Goal: Information Seeking & Learning: Learn about a topic

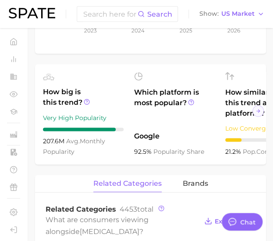
scroll to position [271, 0]
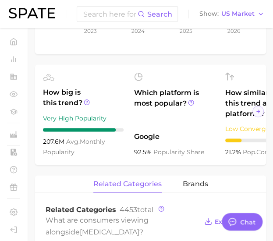
click at [89, 75] on ul "How big is this trend? Very High Popularity 207.6m avg. monthly popularity Whic…" at bounding box center [150, 114] width 231 height 100
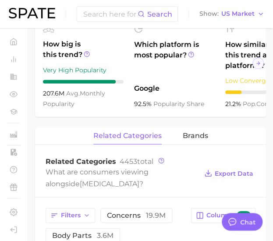
scroll to position [316, 0]
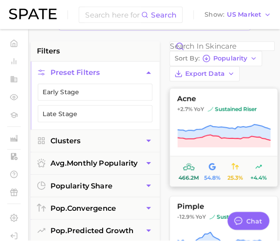
scroll to position [59, 0]
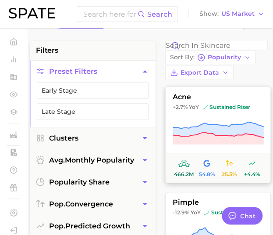
click at [214, 131] on icon at bounding box center [218, 129] width 91 height 15
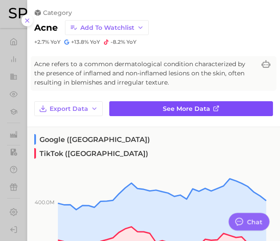
click at [193, 106] on span "See more data" at bounding box center [186, 108] width 47 height 7
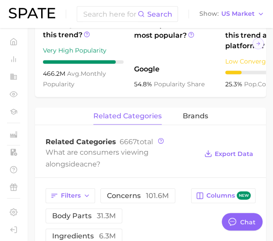
scroll to position [350, 0]
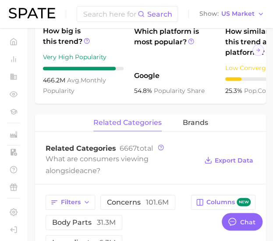
click at [168, 184] on div "Related Categories 6667 total What are consumers viewing alongside acne ? Expor…" at bounding box center [150, 160] width 231 height 47
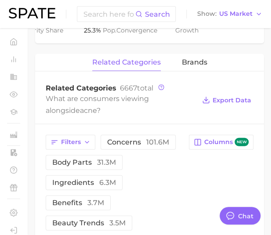
scroll to position [411, 0]
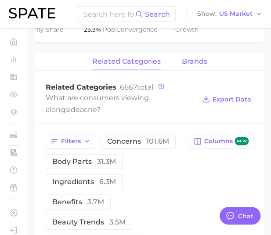
click at [197, 65] on span "brands" at bounding box center [194, 61] width 25 height 8
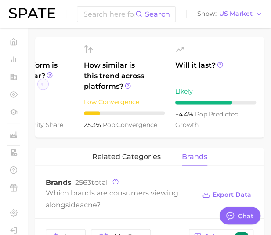
scroll to position [318, 0]
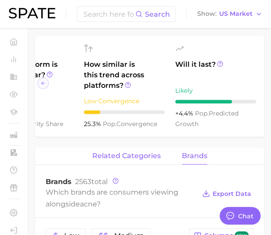
click at [136, 159] on span "related categories" at bounding box center [126, 155] width 68 height 8
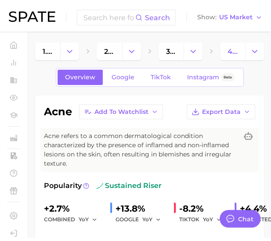
scroll to position [0, 0]
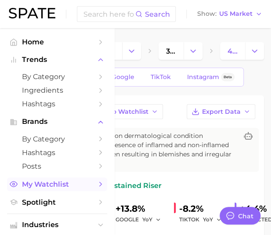
click at [45, 182] on span "My Watchlist" at bounding box center [57, 184] width 70 height 8
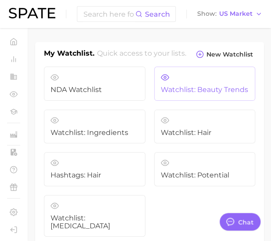
click at [185, 86] on span "Watchlist: Beauty Trends" at bounding box center [205, 90] width 88 height 8
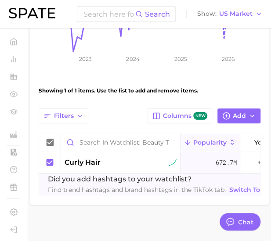
scroll to position [255, 0]
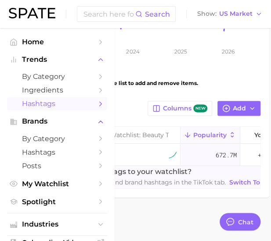
click at [57, 103] on span "Hashtags" at bounding box center [57, 104] width 70 height 8
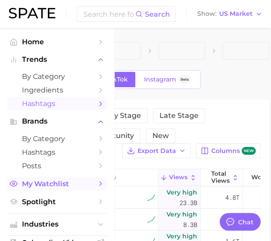
click at [61, 186] on span "My Watchlist" at bounding box center [57, 184] width 70 height 8
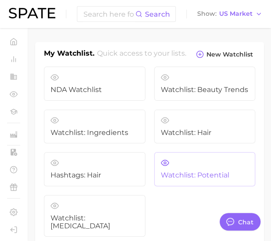
click at [168, 166] on link "Watchlist: Potential" at bounding box center [204, 169] width 101 height 34
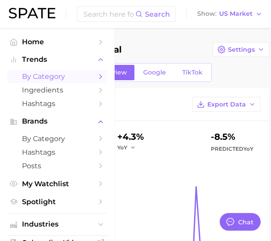
click at [47, 78] on span "by Category" at bounding box center [57, 76] width 70 height 8
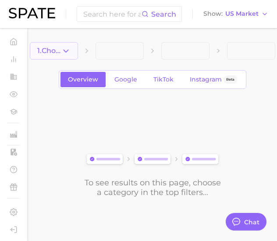
click at [70, 53] on icon "button" at bounding box center [65, 50] width 9 height 9
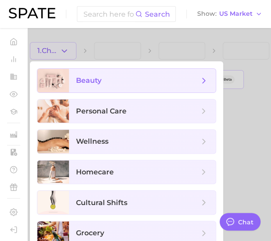
click at [94, 81] on span "beauty" at bounding box center [88, 80] width 25 height 8
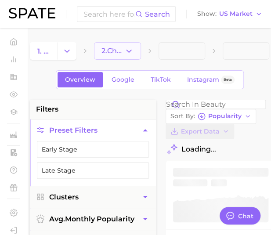
click at [122, 51] on span "2. Choose Category" at bounding box center [112, 51] width 22 height 8
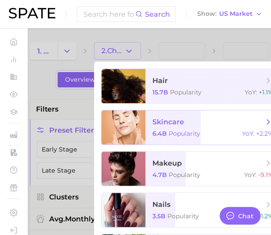
click at [171, 132] on span "Popularity" at bounding box center [184, 133] width 32 height 8
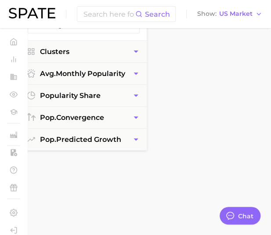
scroll to position [144, 9]
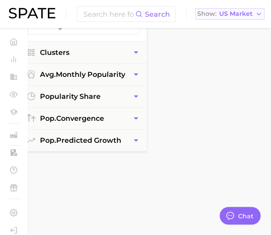
type textarea "x"
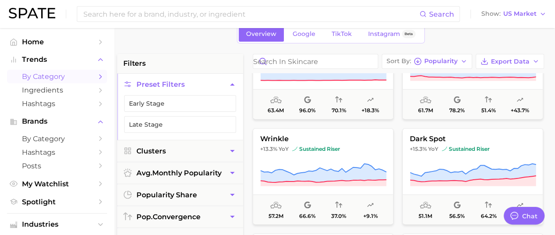
scroll to position [0, 4]
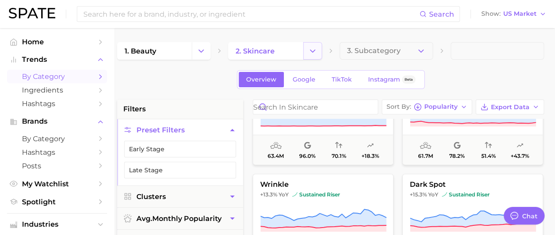
click at [273, 50] on polyline "Change Category" at bounding box center [312, 51] width 5 height 2
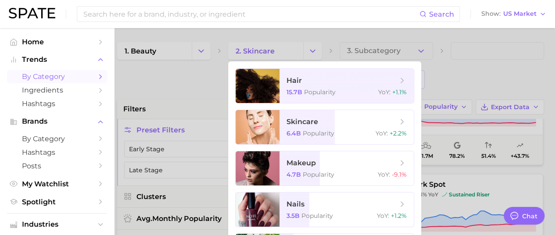
click at [273, 78] on div at bounding box center [277, 117] width 555 height 235
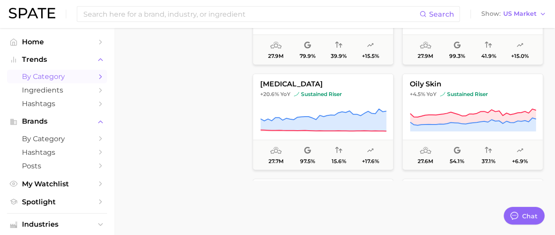
scroll to position [2439, 0]
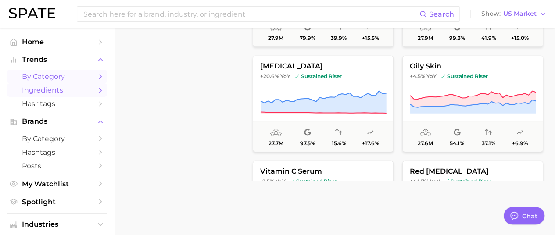
click at [66, 87] on span "Ingredients" at bounding box center [57, 90] width 70 height 8
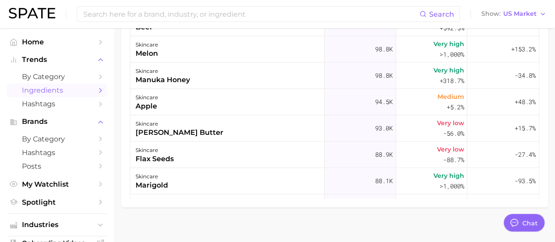
scroll to position [2193, 0]
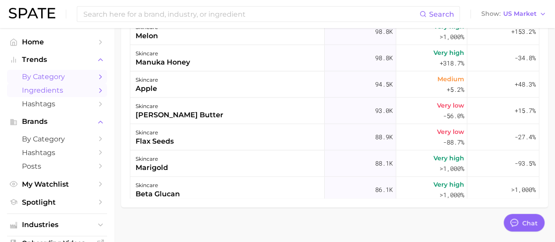
click at [47, 78] on span "by Category" at bounding box center [57, 76] width 70 height 8
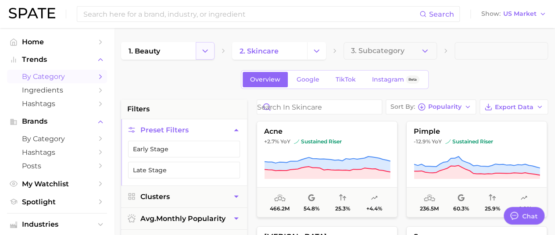
click at [200, 57] on button "Change Category" at bounding box center [205, 51] width 19 height 18
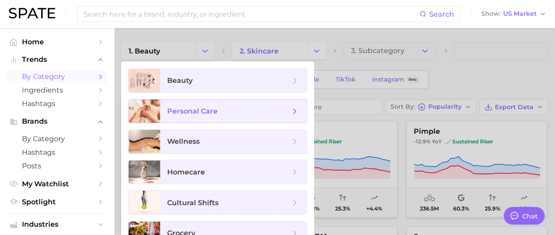
click at [201, 113] on span "personal care" at bounding box center [192, 111] width 50 height 8
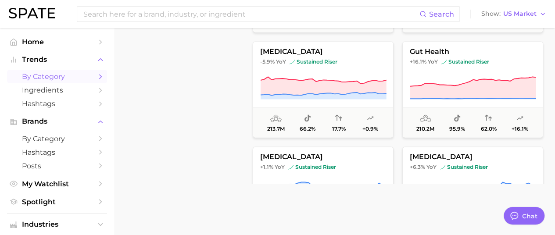
scroll to position [368, 0]
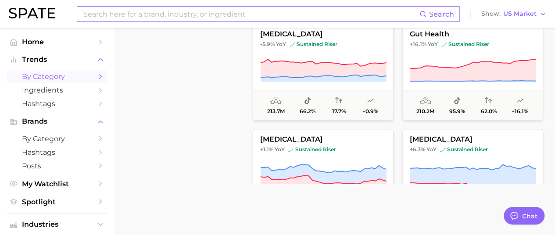
click at [182, 12] on input at bounding box center [250, 14] width 337 height 15
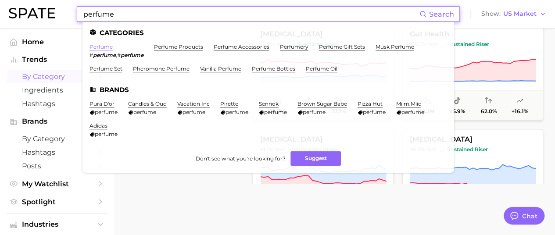
type input "perfume"
click at [108, 46] on link "perfume" at bounding box center [100, 46] width 23 height 7
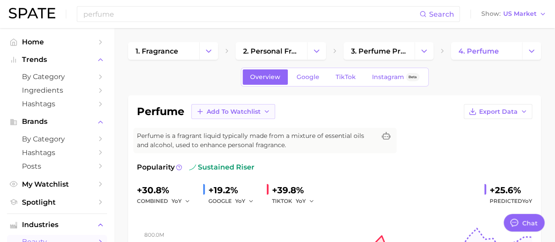
click at [257, 108] on span "Add to Watchlist" at bounding box center [234, 111] width 54 height 7
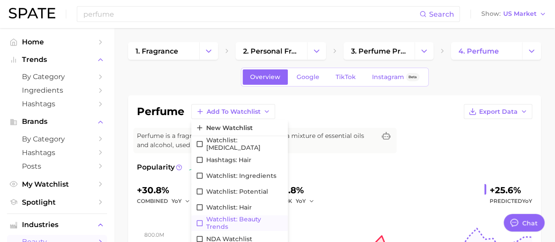
click at [234, 221] on span "Watchlist: Beauty Trends" at bounding box center [244, 222] width 77 height 15
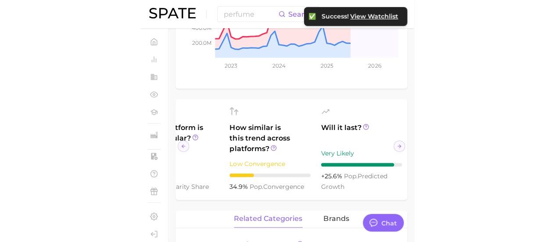
scroll to position [0, 139]
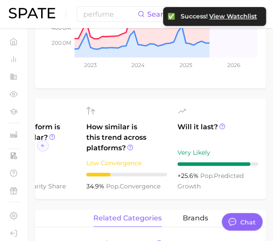
type textarea "x"
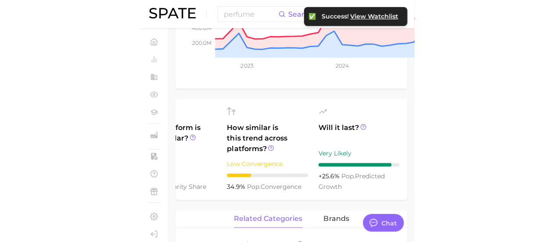
scroll to position [0, 0]
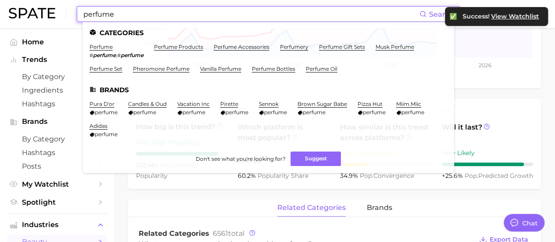
drag, startPoint x: 147, startPoint y: 14, endPoint x: 82, endPoint y: 16, distance: 65.8
click at [82, 16] on div "perfume Search Categories perfume # perfume ⁠ , # perfume perfume products perf…" at bounding box center [268, 14] width 383 height 16
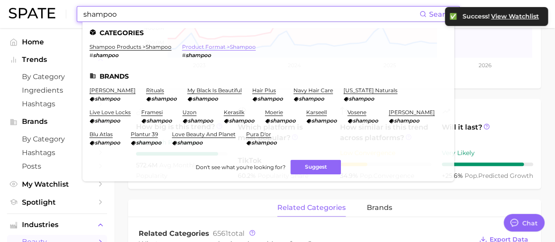
type input "shampoo"
click at [222, 45] on link "product format > shampoo" at bounding box center [219, 46] width 74 height 7
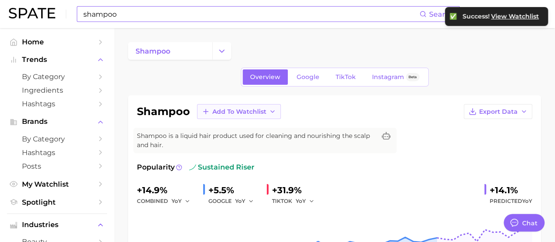
click at [251, 111] on span "Add to Watchlist" at bounding box center [239, 111] width 54 height 7
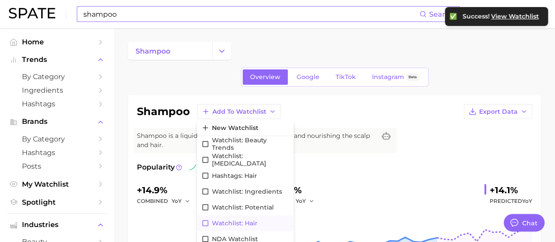
click at [253, 219] on span "Watchlist: Hair" at bounding box center [235, 222] width 46 height 7
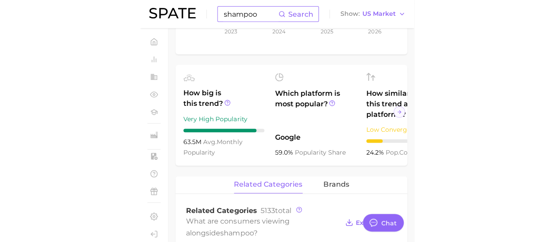
scroll to position [296, 0]
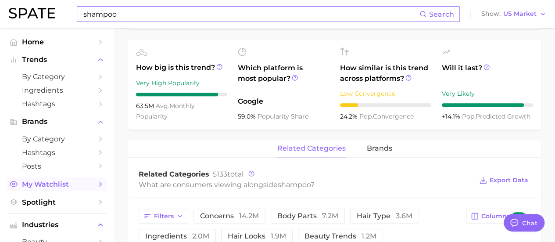
click at [75, 188] on span "My Watchlist" at bounding box center [57, 184] width 70 height 8
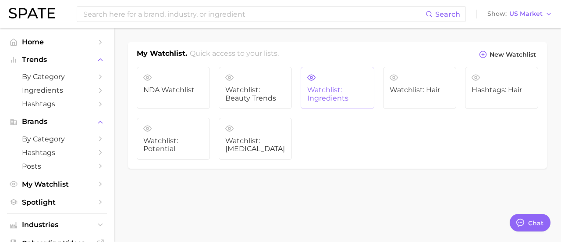
click at [273, 95] on span "Watchlist: Ingredients" at bounding box center [337, 94] width 60 height 16
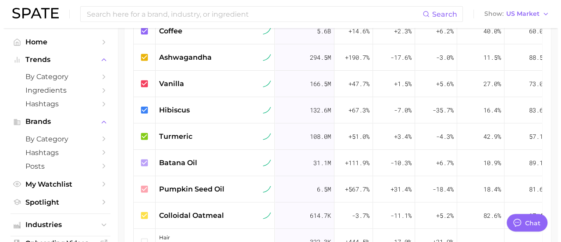
scroll to position [386, 0]
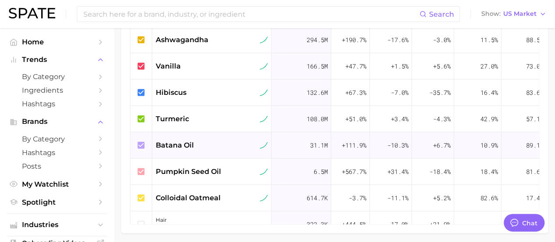
click at [187, 140] on span "batana oil" at bounding box center [175, 145] width 38 height 11
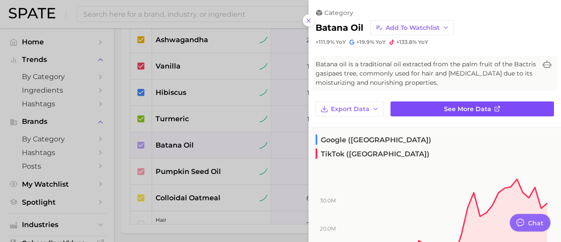
click at [273, 106] on icon at bounding box center [497, 108] width 7 height 7
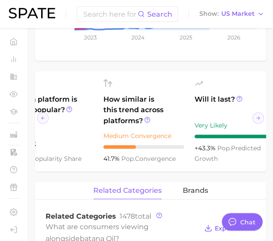
scroll to position [0, 139]
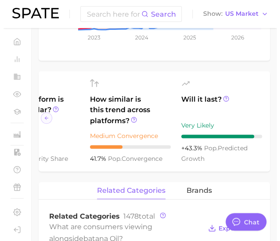
scroll to position [236, 0]
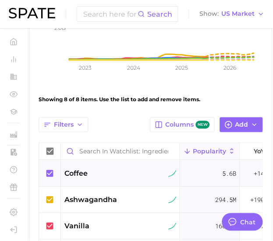
click at [84, 169] on span "coffee" at bounding box center [75, 173] width 23 height 11
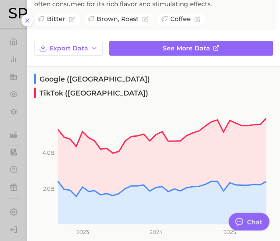
scroll to position [53, 0]
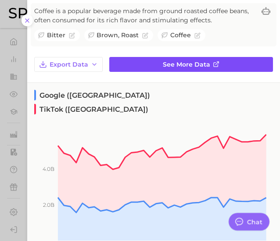
click at [204, 64] on span "See more data" at bounding box center [186, 64] width 47 height 7
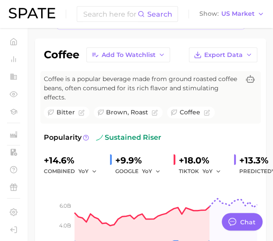
scroll to position [49, 0]
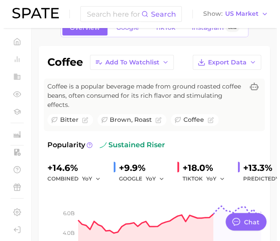
scroll to position [236, 0]
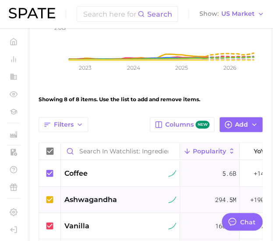
click at [79, 200] on span "ashwagandha" at bounding box center [90, 200] width 53 height 11
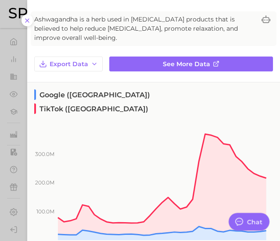
scroll to position [43, 0]
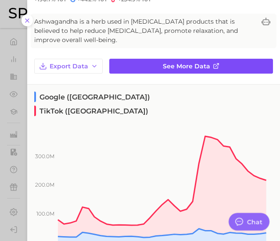
click at [181, 69] on span "See more data" at bounding box center [186, 66] width 47 height 7
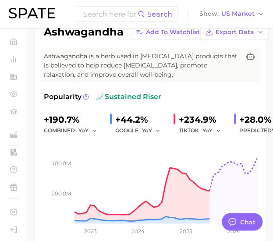
scroll to position [43, 0]
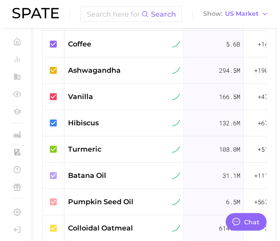
scroll to position [368, 0]
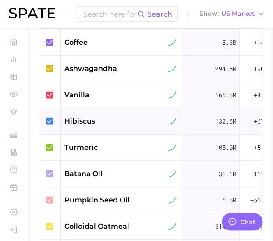
click at [84, 120] on span "hibiscus" at bounding box center [79, 121] width 31 height 11
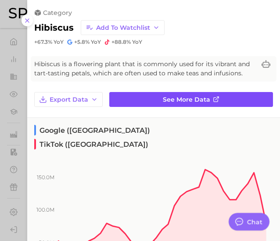
click at [164, 94] on link "See more data" at bounding box center [191, 99] width 164 height 15
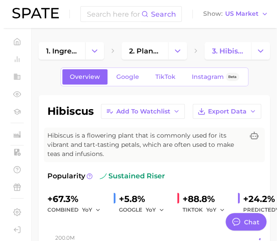
scroll to position [368, 0]
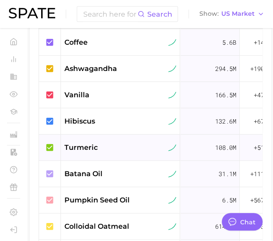
click at [83, 140] on div "turmeric" at bounding box center [120, 148] width 119 height 26
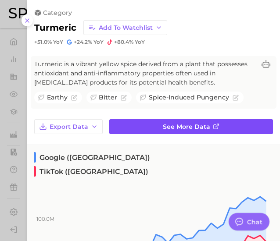
click at [171, 123] on span "See more data" at bounding box center [186, 126] width 47 height 7
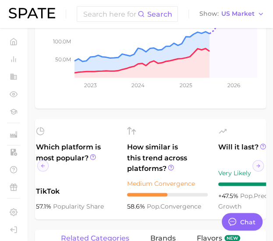
scroll to position [0, 139]
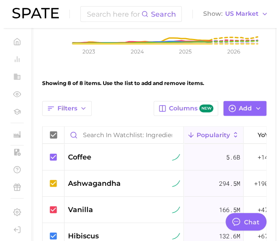
scroll to position [368, 0]
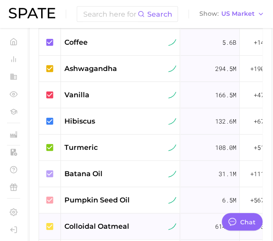
click at [113, 223] on span "colloidal oatmeal" at bounding box center [96, 226] width 65 height 11
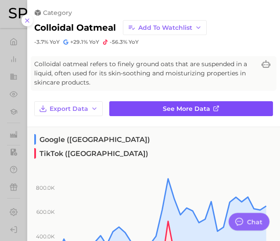
click at [229, 109] on link "See more data" at bounding box center [191, 108] width 164 height 15
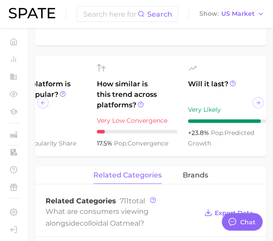
scroll to position [0, 139]
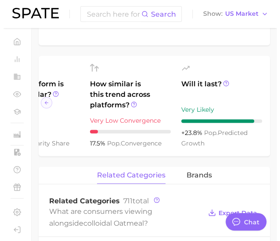
scroll to position [368, 0]
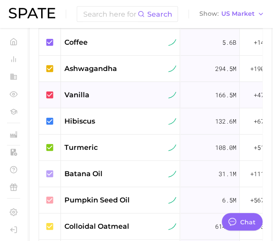
click at [85, 92] on span "vanilla" at bounding box center [76, 95] width 25 height 11
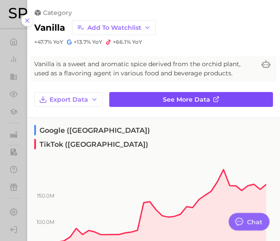
click at [203, 100] on span "See more data" at bounding box center [186, 99] width 47 height 7
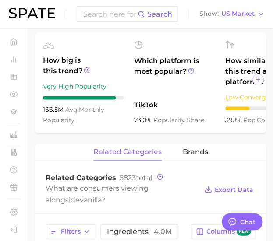
scroll to position [0, 139]
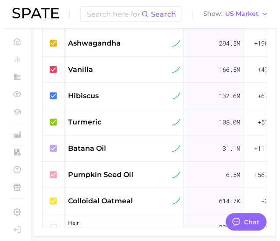
scroll to position [397, 0]
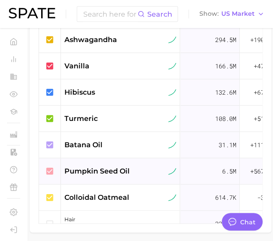
click at [119, 171] on span "pumpkin seed oil" at bounding box center [96, 171] width 65 height 11
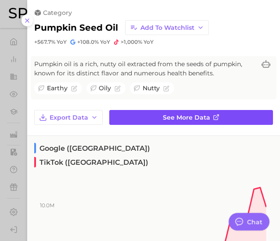
click at [217, 115] on link "See more data" at bounding box center [191, 117] width 164 height 15
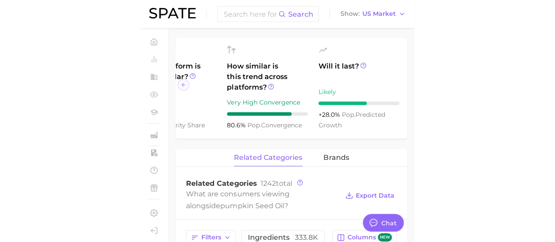
scroll to position [337, 0]
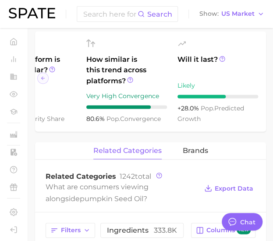
type textarea "x"
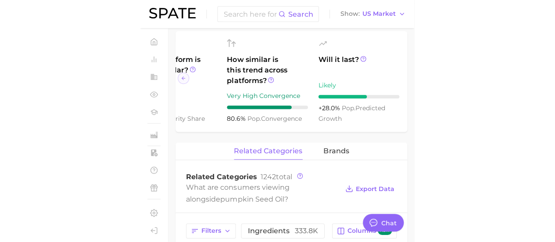
scroll to position [0, 0]
